Goal: Information Seeking & Learning: Understand process/instructions

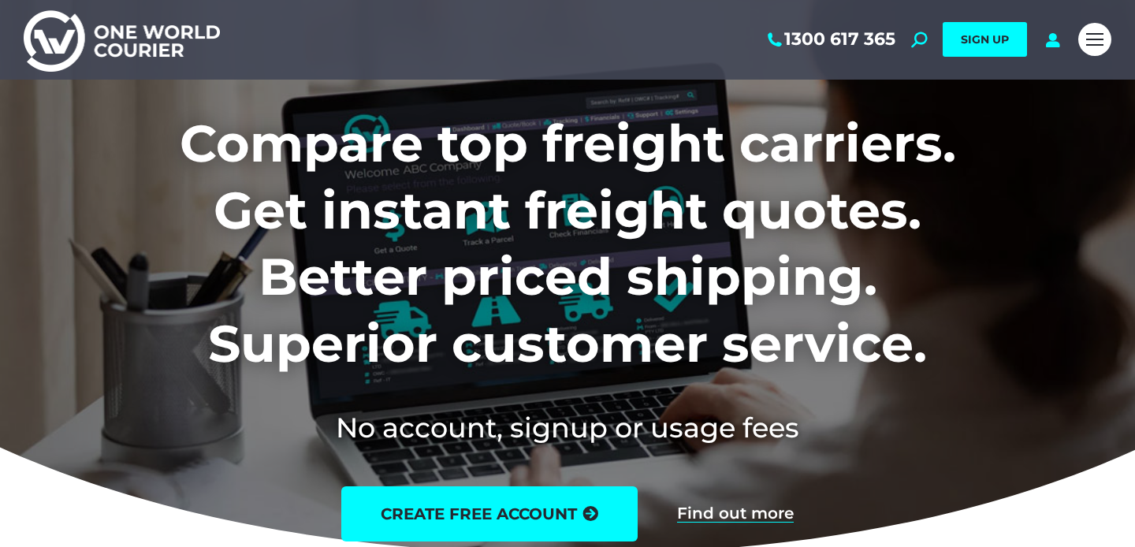
click at [911, 42] on div "1300 617 365 Search: *** SIGN UP Search: ***" at bounding box center [649, 40] width 843 height 80
click at [1090, 48] on link "Mobile menu icon" at bounding box center [1095, 39] width 33 height 33
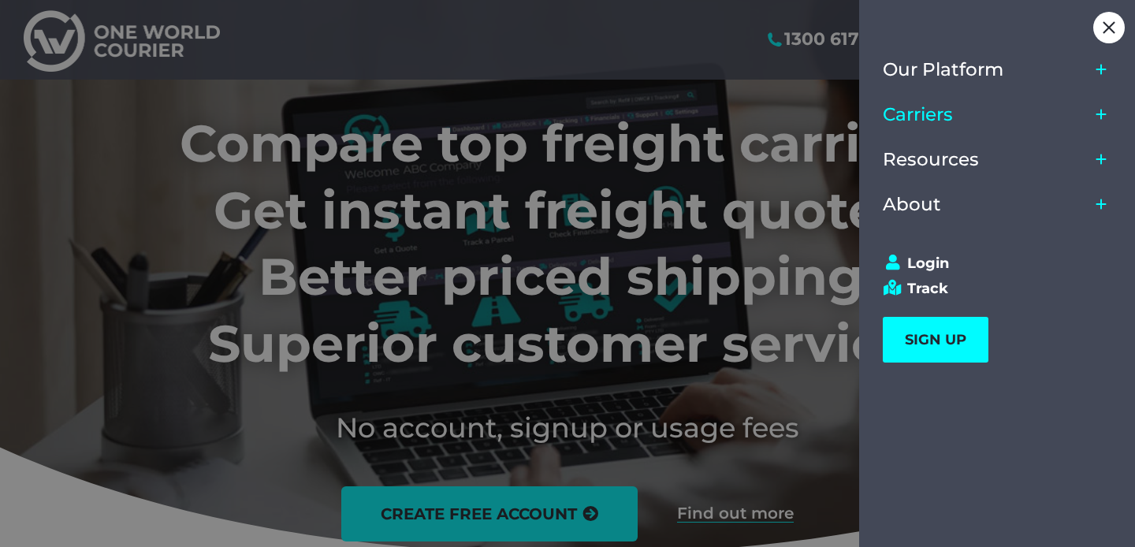
click at [959, 120] on link "Carriers" at bounding box center [986, 114] width 207 height 45
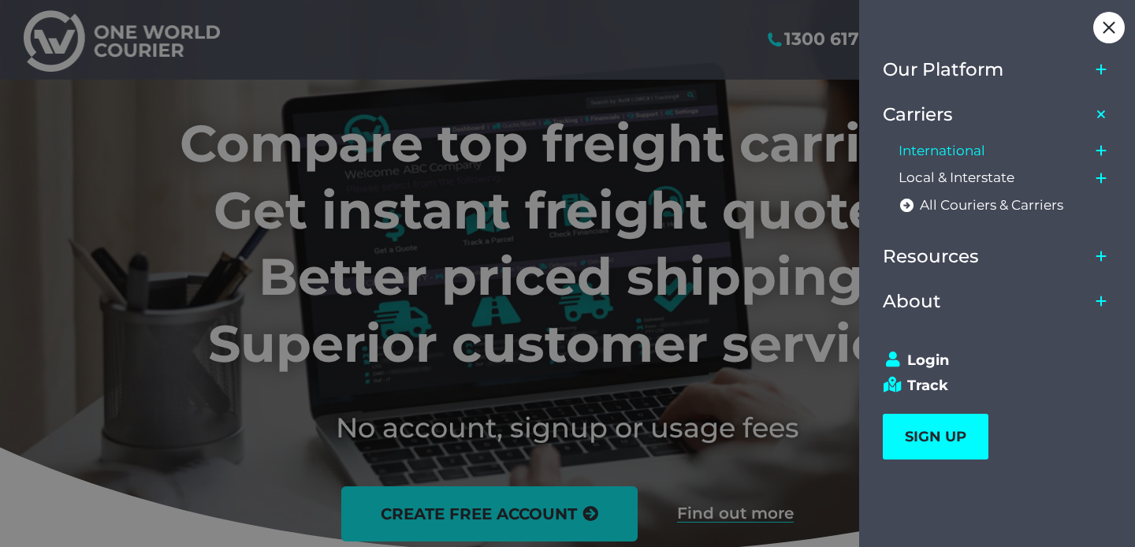
click at [1020, 155] on link "International" at bounding box center [994, 151] width 191 height 28
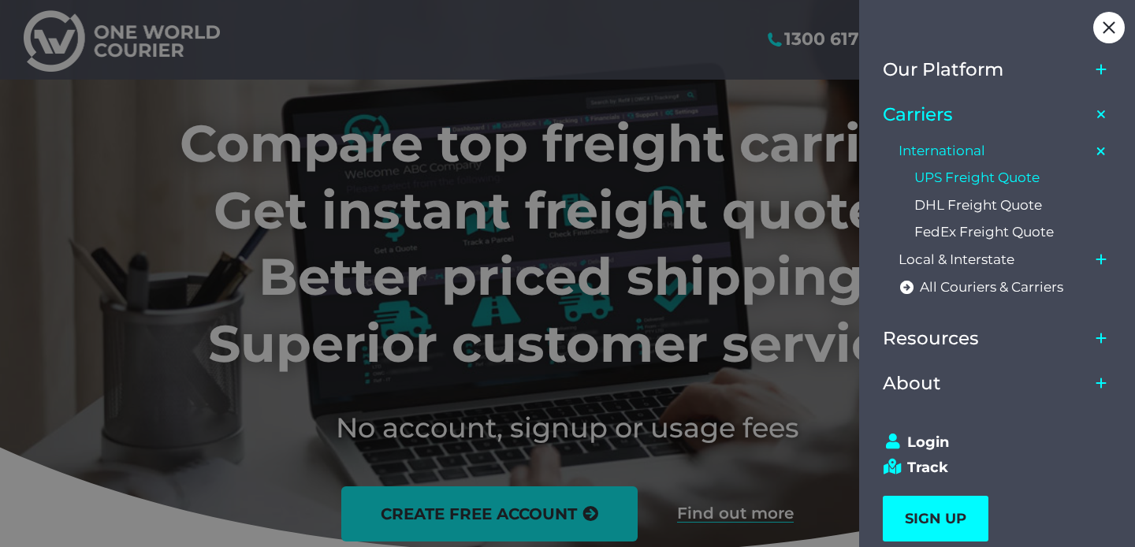
click at [1004, 181] on span "UPS Freight Quote" at bounding box center [977, 178] width 125 height 17
click at [946, 350] on link "Resources" at bounding box center [986, 338] width 207 height 45
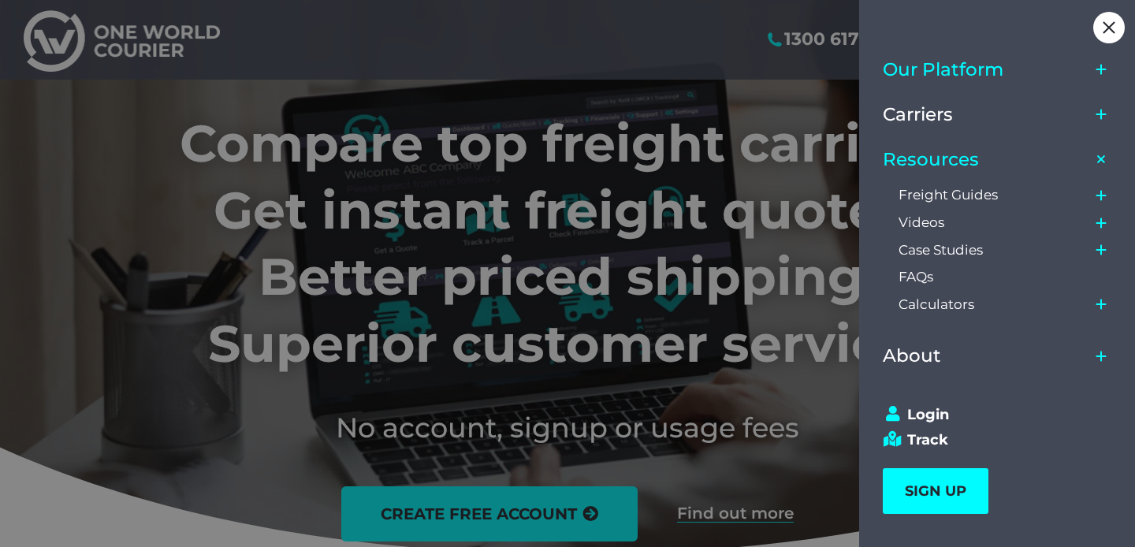
click at [1029, 84] on link "Our Platform" at bounding box center [986, 69] width 207 height 45
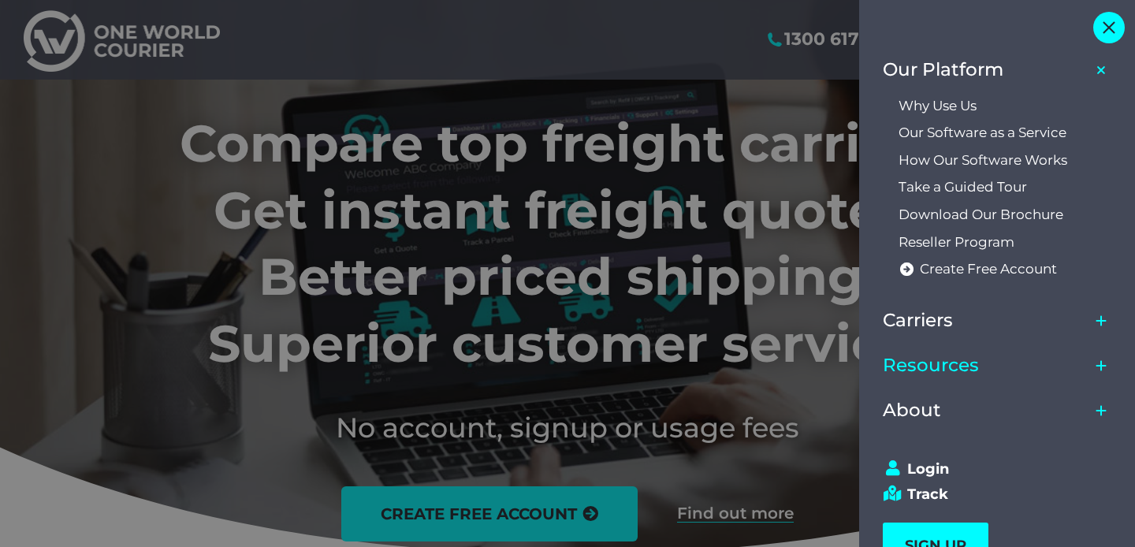
click at [1116, 32] on div "Close" at bounding box center [1110, 28] width 32 height 32
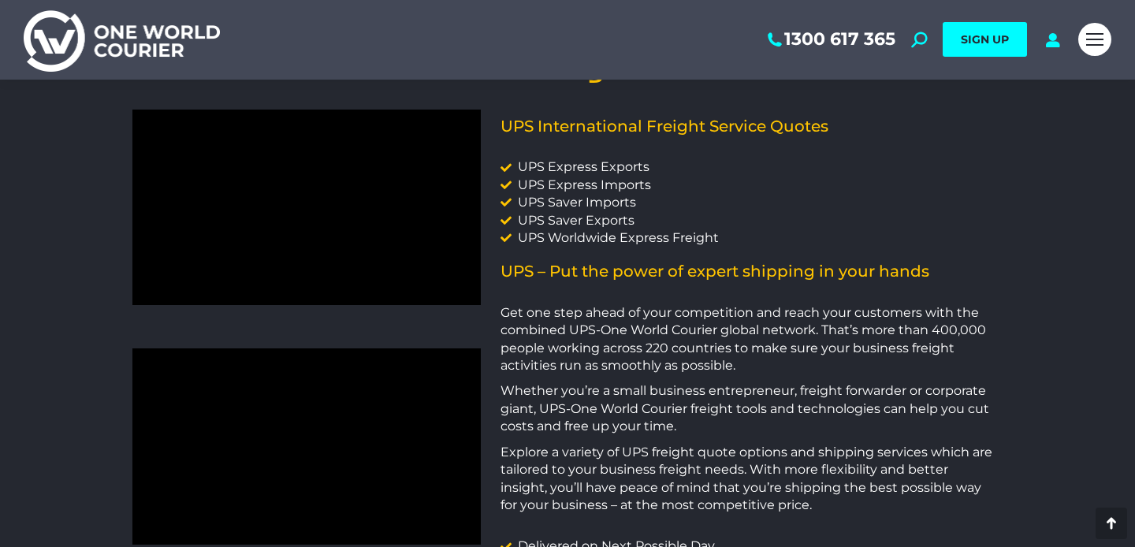
scroll to position [1187, 0]
